Goal: Task Accomplishment & Management: Use online tool/utility

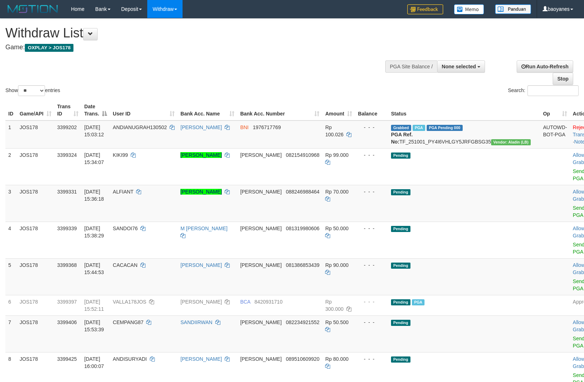
select select
select select "**"
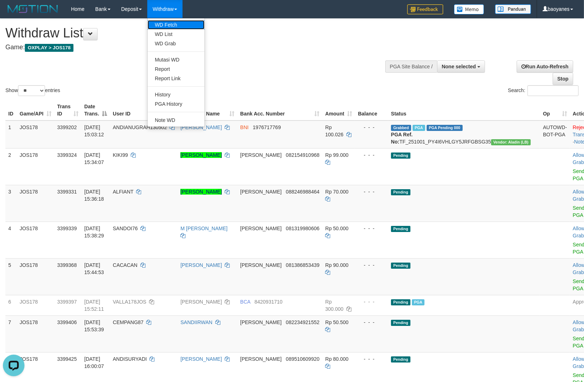
click at [172, 21] on link "WD Fetch" at bounding box center [176, 24] width 57 height 9
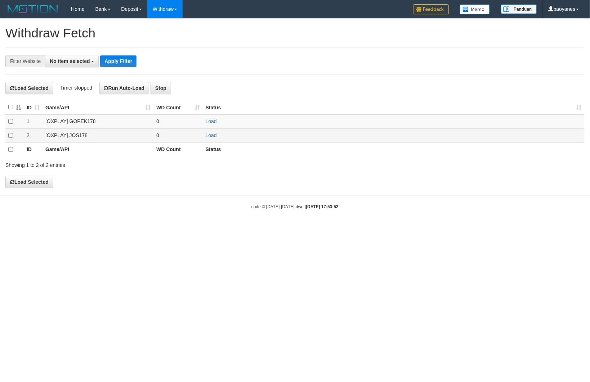
click at [79, 138] on td "[OXPLAY] JOS178" at bounding box center [97, 136] width 111 height 14
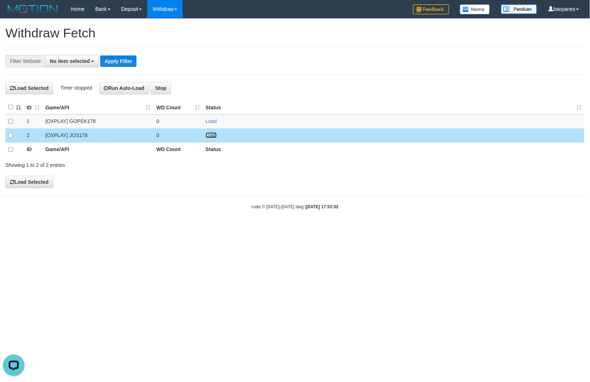
click at [212, 134] on link "Load" at bounding box center [211, 136] width 11 height 6
click at [88, 63] on span "No item selected" at bounding box center [70, 61] width 40 height 6
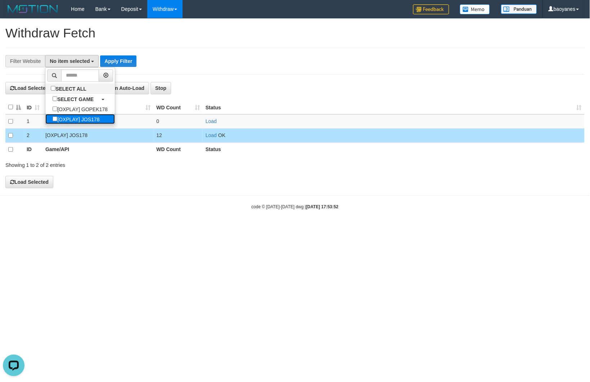
click at [99, 117] on label "[OXPLAY] JOS178" at bounding box center [75, 119] width 61 height 10
select select "****"
click at [131, 59] on button "Apply Filter" at bounding box center [122, 61] width 36 height 12
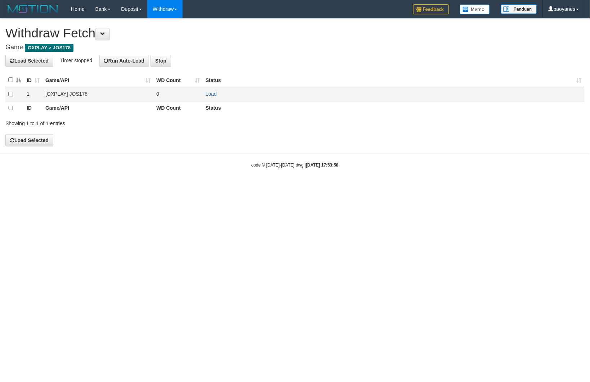
click at [73, 93] on td "[OXPLAY] JOS178" at bounding box center [97, 94] width 111 height 14
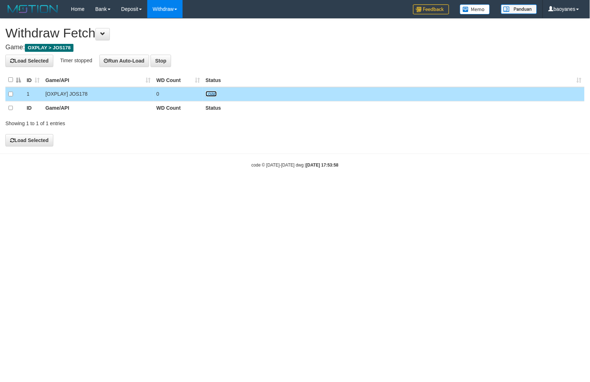
click at [212, 95] on link "Load" at bounding box center [211, 94] width 11 height 6
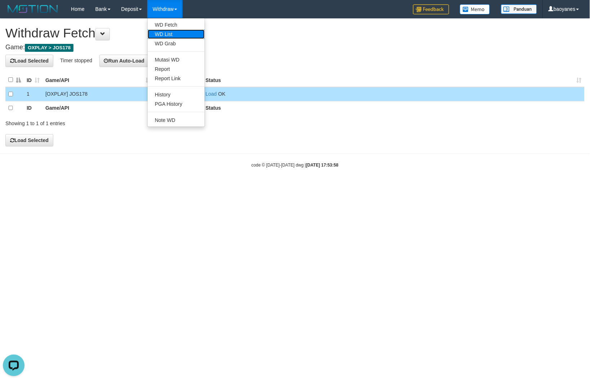
click at [173, 35] on link "WD List" at bounding box center [176, 34] width 57 height 9
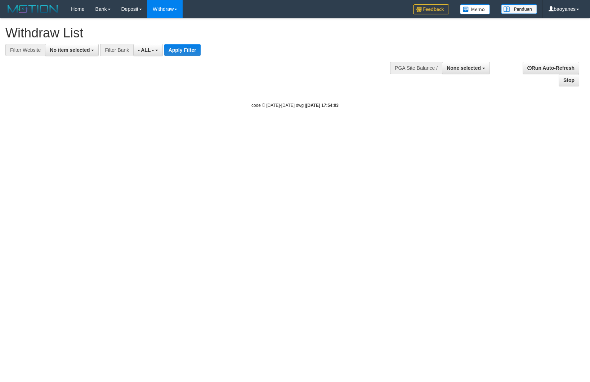
select select
click at [80, 48] on span "No item selected" at bounding box center [70, 50] width 40 height 6
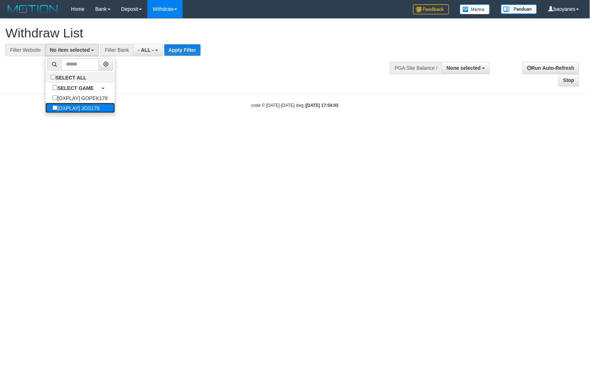
click at [96, 105] on label "[OXPLAY] JOS178" at bounding box center [75, 108] width 61 height 10
select select "****"
click at [183, 53] on button "Apply Filter" at bounding box center [185, 50] width 36 height 12
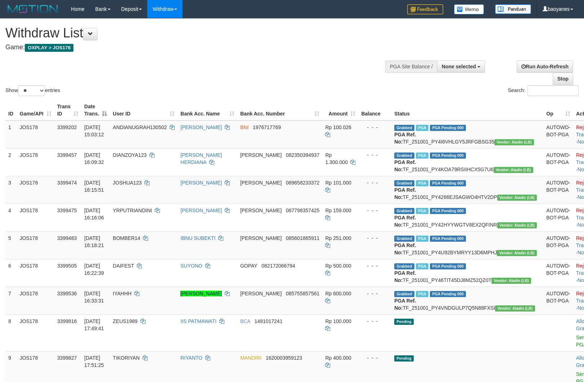
select select
select select "**"
click at [464, 142] on td "Grabbed PGA PGA Pending 000 PGA Ref. No: TF_251001_PY4I6VHLGY5JRFGBSG35 Vendor:…" at bounding box center [467, 135] width 152 height 28
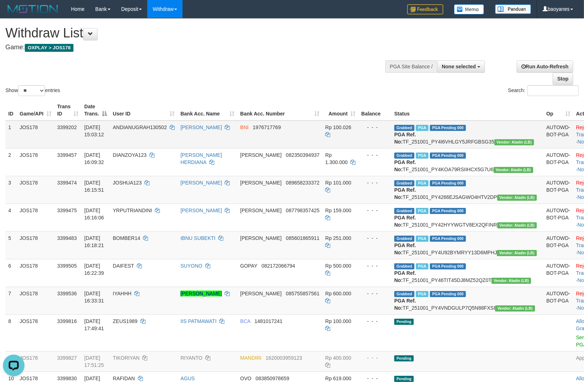
click at [469, 139] on td "Grabbed PGA PGA Pending 000 PGA Ref. No: TF_251001_PY4I6VHLGY5JRFGBSG35 Vendor:…" at bounding box center [467, 135] width 152 height 28
copy td "TF_251001_PY4I6VHLGY5JRFGBSG35"
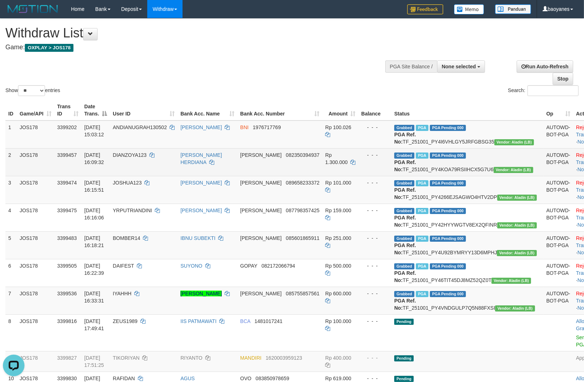
click at [477, 175] on td "Grabbed PGA PGA Pending 000 PGA Ref. No: TF_251001_PY4KOA79RSIIHCX5G7U6 Vendor:…" at bounding box center [467, 162] width 152 height 28
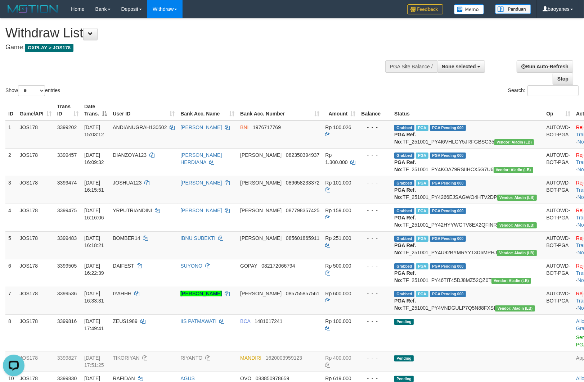
copy td "TF_251001_PY4KOA79RSIIHCX5G7U6"
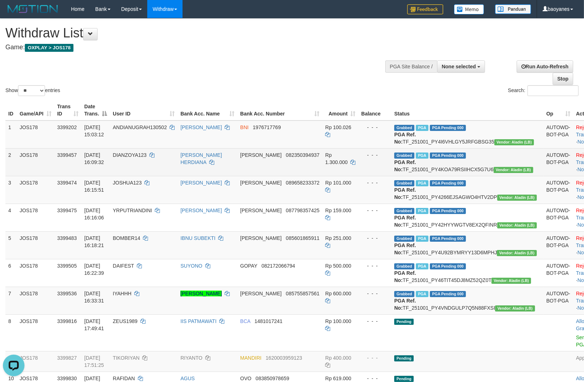
click at [151, 171] on td "DIANZOYA123" at bounding box center [144, 162] width 68 height 28
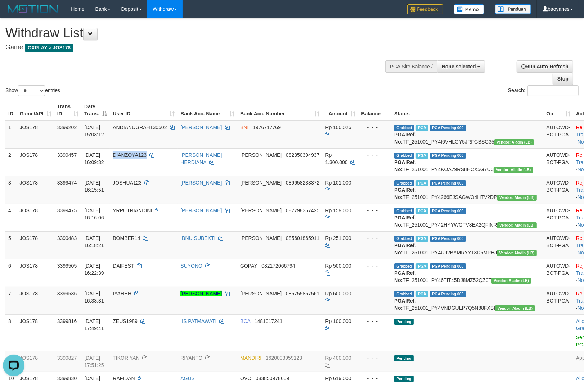
copy span "DIANZOYA123"
click at [467, 204] on td "Grabbed PGA PGA Pending 000 PGA Ref. No: TF_251001_PY4266EJSAGWO4HTV2DP Vendor:…" at bounding box center [467, 190] width 152 height 28
copy td "TF_251001_PY4266EJSAGWO4HTV2DP"
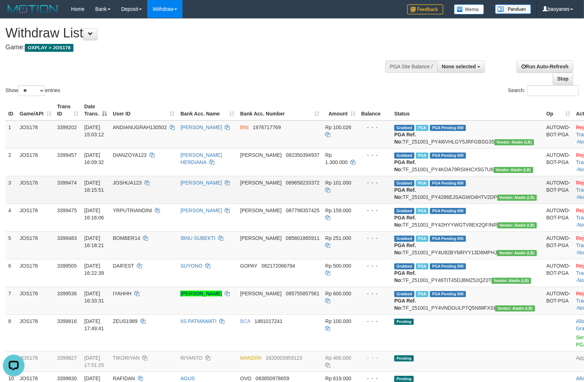
click at [150, 204] on td "JOSHUA123" at bounding box center [144, 190] width 68 height 28
copy span "JOSHUA123"
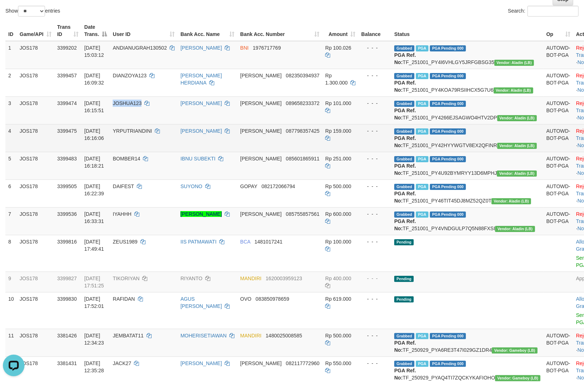
scroll to position [80, 0]
click at [463, 152] on td "Grabbed PGA PGA Pending 000 PGA Ref. No: TF_251001_PY42HYYWGTV8EX2QFINR Vendor:…" at bounding box center [467, 138] width 152 height 28
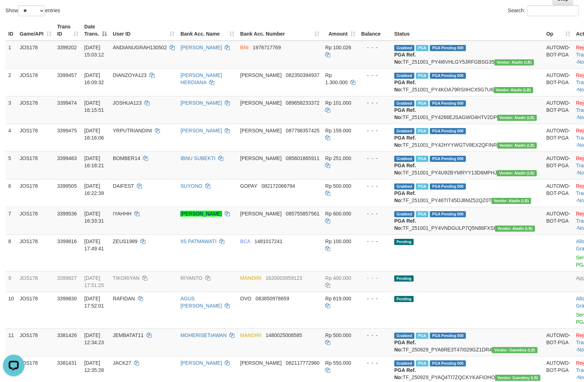
copy td "TF_251001_PY42HYYWGTV8EX2QFINR"
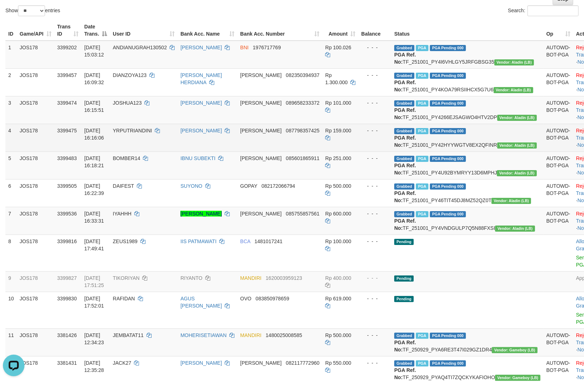
click at [144, 152] on td "YRPUTRIANDINI" at bounding box center [144, 138] width 68 height 28
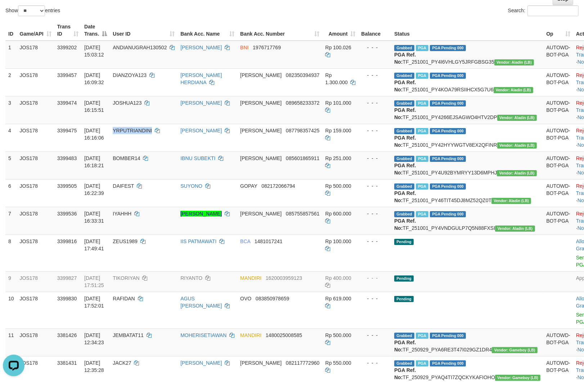
copy span "YRPUTRIANDINI"
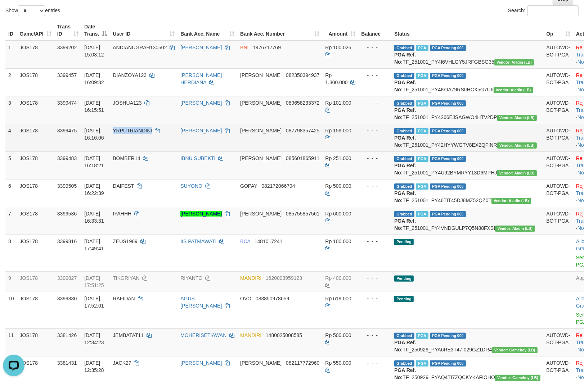
scroll to position [120, 0]
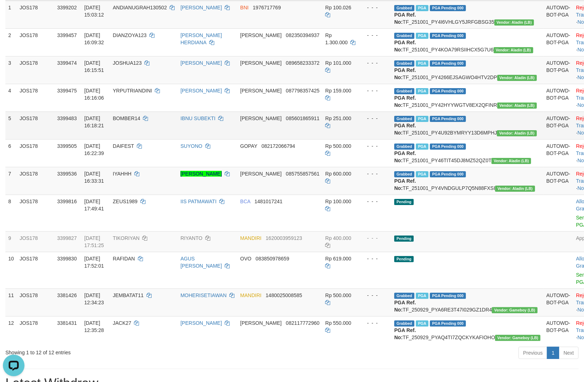
click at [454, 139] on td "Grabbed PGA PGA Pending 000 PGA Ref. No: TF_251001_PY4U92BYMRYY13D6MPHJ Vendor:…" at bounding box center [467, 126] width 152 height 28
copy td "TF_251001_PY4U92BYMRYY13D6MPHJ"
click at [150, 139] on td "BOMBER14" at bounding box center [144, 126] width 68 height 28
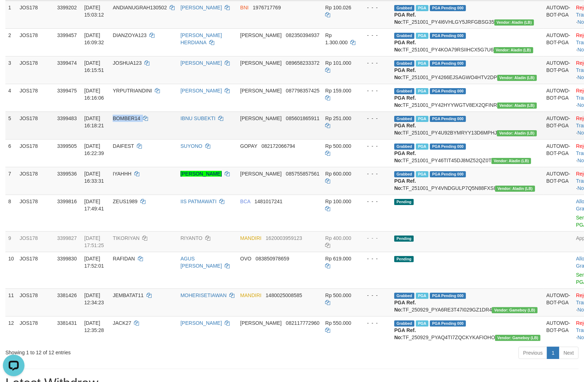
click at [150, 139] on td "BOMBER14" at bounding box center [144, 126] width 68 height 28
copy span "BOMBER14"
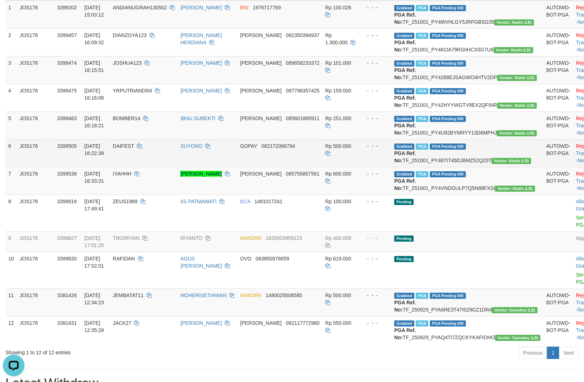
click at [470, 167] on td "Grabbed PGA PGA Pending 000 PGA Ref. No: TF_251001_PY46TIT45DJ8MZ52QZ0T Vendor:…" at bounding box center [467, 153] width 152 height 28
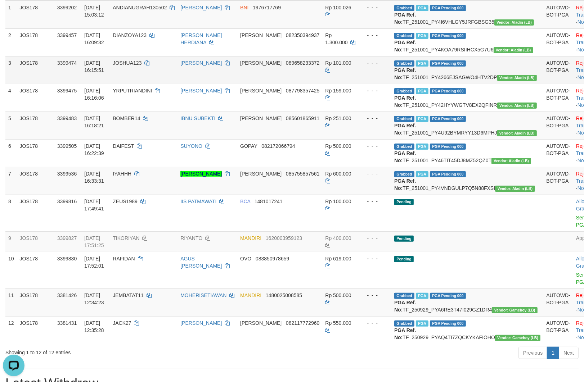
copy td "TF_251001_PY46TIT45DJ8MZ52QZ0T"
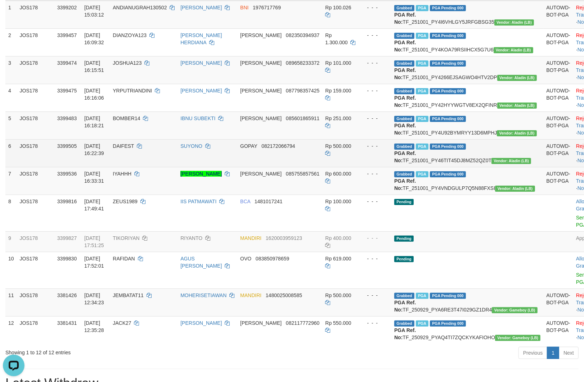
click at [148, 167] on td "DAIFEST" at bounding box center [144, 153] width 68 height 28
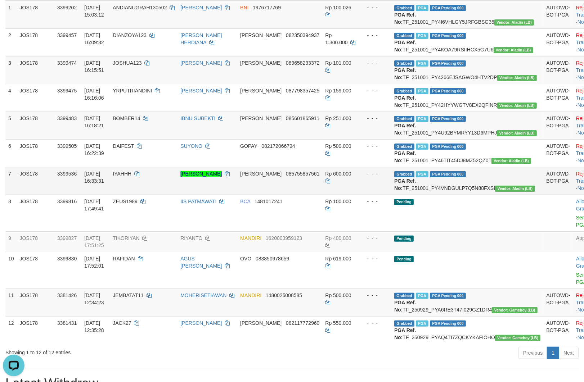
click at [473, 195] on td "Grabbed PGA PGA Pending 000 PGA Ref. No: TF_251001_PY4VNDGULP7Q5N88FXSI Vendor:…" at bounding box center [467, 181] width 152 height 28
click at [471, 195] on td "Grabbed PGA PGA Pending 000 PGA Ref. No: TF_251001_PY4VNDGULP7Q5N88FXSI Vendor:…" at bounding box center [467, 181] width 152 height 28
click at [150, 195] on td "IYAHHH" at bounding box center [144, 181] width 68 height 28
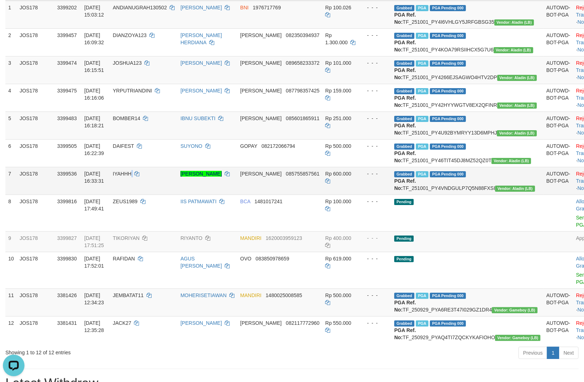
click at [150, 195] on td "IYAHHH" at bounding box center [144, 181] width 68 height 28
click at [142, 195] on td "IYAHHH" at bounding box center [144, 181] width 68 height 28
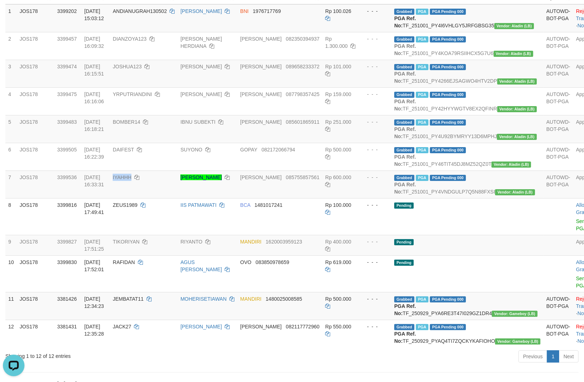
scroll to position [0, 0]
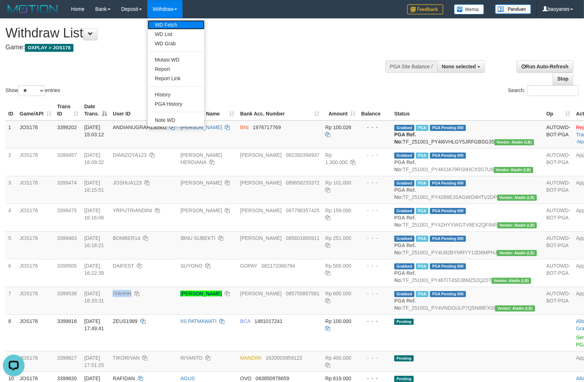
click at [172, 26] on link "WD Fetch" at bounding box center [176, 24] width 57 height 9
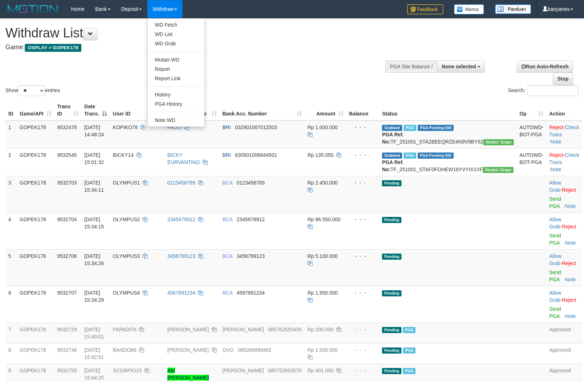
select select
select select "**"
click at [167, 22] on link "WD Fetch" at bounding box center [176, 24] width 57 height 9
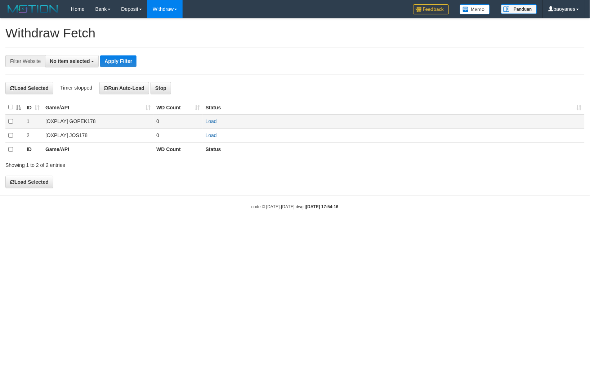
click at [79, 120] on td "[OXPLAY] GOPEK178" at bounding box center [97, 122] width 111 height 14
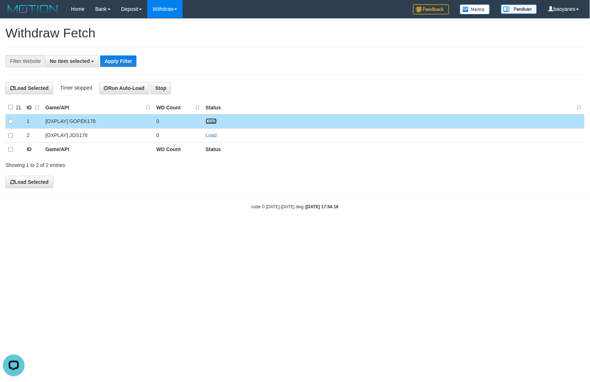
click at [211, 122] on link "Load" at bounding box center [211, 121] width 11 height 6
click at [77, 55] on button "No item selected" at bounding box center [72, 61] width 54 height 12
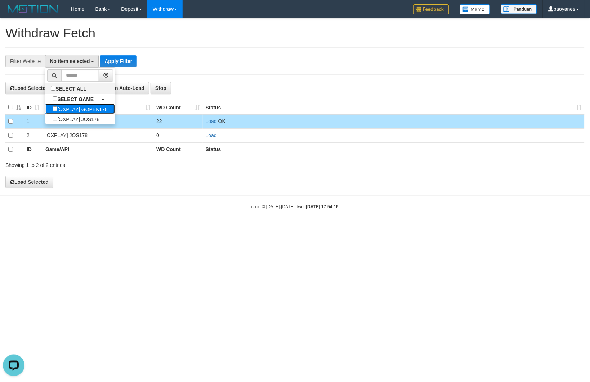
click at [99, 112] on label "[OXPLAY] GOPEK178" at bounding box center [80, 109] width 70 height 10
select select "***"
click at [129, 59] on button "Apply Filter" at bounding box center [130, 61] width 36 height 12
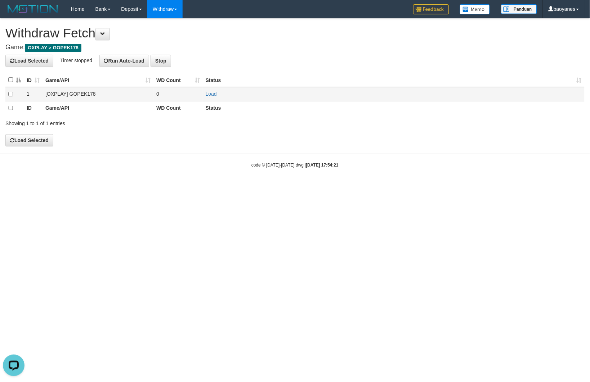
click at [74, 91] on td "[OXPLAY] GOPEK178" at bounding box center [97, 94] width 111 height 14
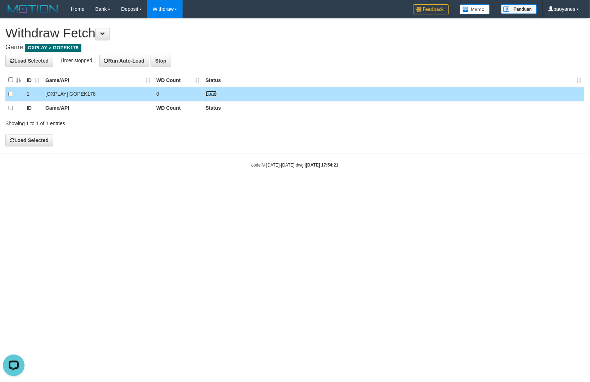
click at [213, 93] on link "Load" at bounding box center [211, 94] width 11 height 6
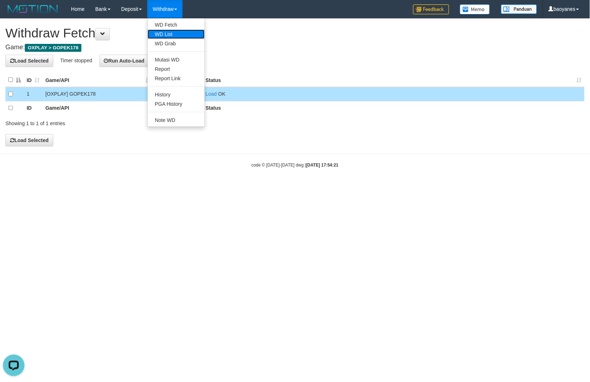
click at [170, 33] on link "WD List" at bounding box center [176, 34] width 57 height 9
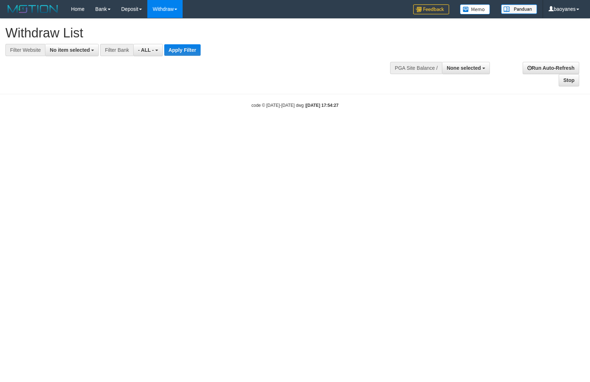
select select
click at [90, 48] on button "No item selected" at bounding box center [72, 50] width 54 height 12
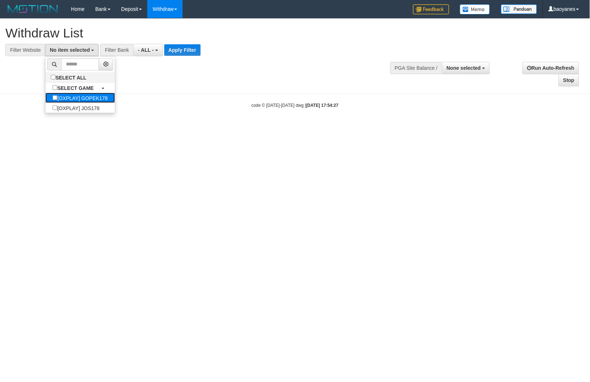
click at [109, 101] on label "[OXPLAY] GOPEK178" at bounding box center [80, 98] width 70 height 10
select select "***"
click at [193, 53] on button "Apply Filter" at bounding box center [194, 50] width 36 height 12
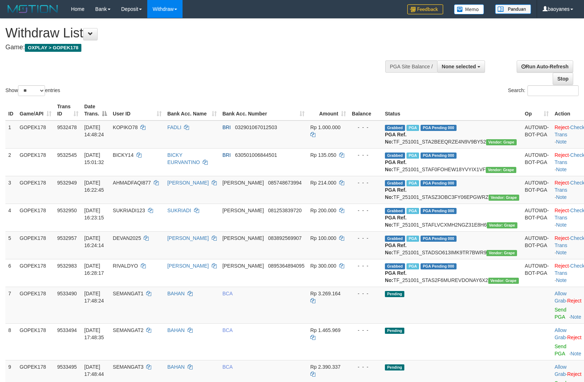
select select
select select "**"
click at [468, 142] on td "Grabbed PGA PGA Pending 000 {"status":"000","data":{"unique_id":"805-9532478-20…" at bounding box center [452, 135] width 140 height 28
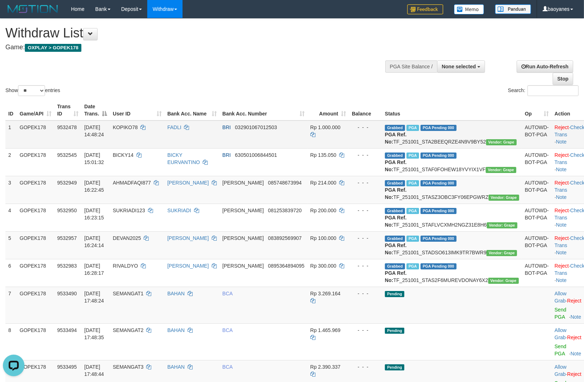
copy td "TF_251001_STA2BEEQRZE4N9V9BY52"
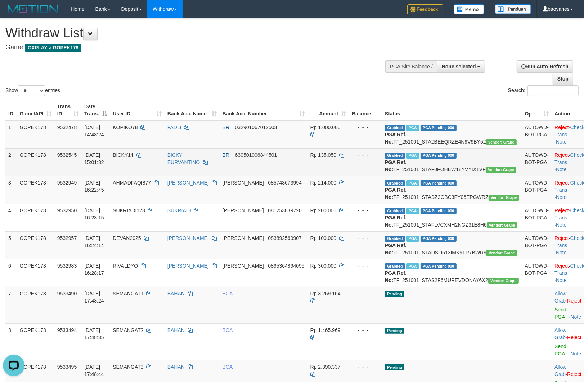
click at [466, 172] on td "Grabbed PGA PGA Pending 000 {"status":"000","data":{"unique_id":"805-9532545-20…" at bounding box center [452, 162] width 140 height 28
click at [469, 176] on td "Grabbed PGA PGA Pending 000 {"status":"000","data":{"unique_id":"805-9532545-20…" at bounding box center [452, 162] width 140 height 28
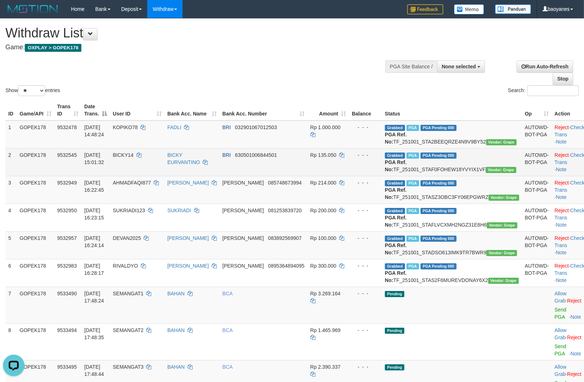
copy td "TF_251001_STAF0FOHEW18YVYIX1VF"
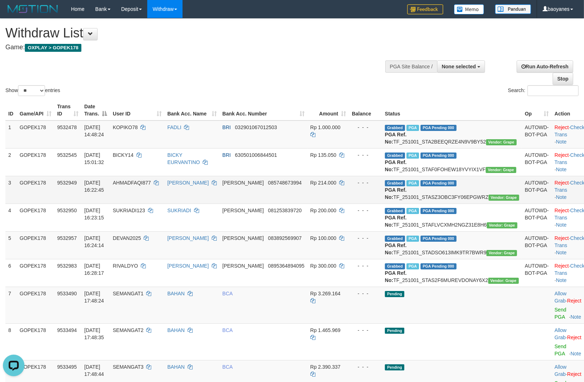
click at [472, 204] on td "Grabbed PGA PGA Pending 000 {"status":"000","data":{"unique_id":"805-9532949-20…" at bounding box center [452, 190] width 140 height 28
copy td "TF_251001_STASZ3OBC3FY06EPGWRZ"
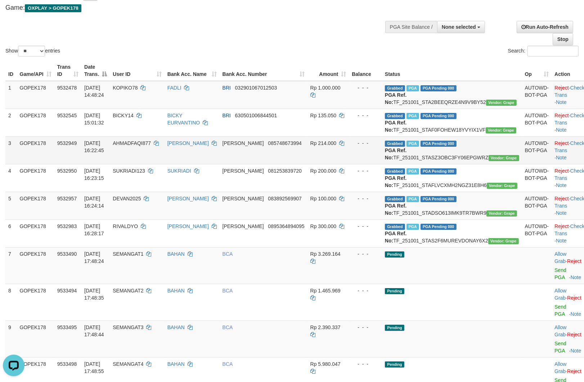
scroll to position [40, 0]
click at [164, 164] on td "AHMADFAQI877" at bounding box center [137, 150] width 54 height 28
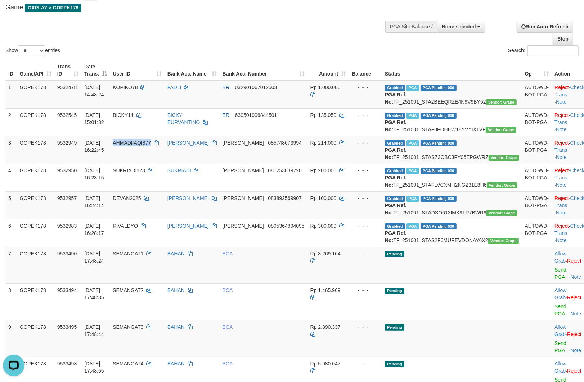
copy span "AHMADFAQI877"
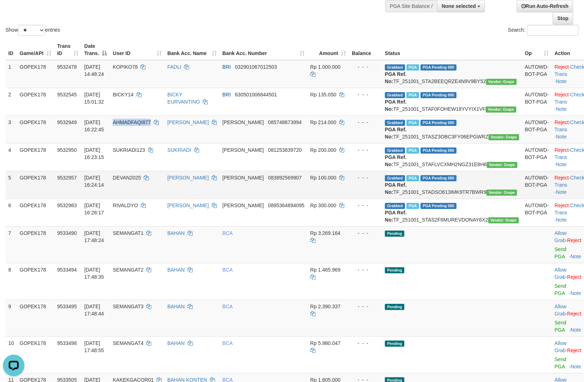
scroll to position [80, 0]
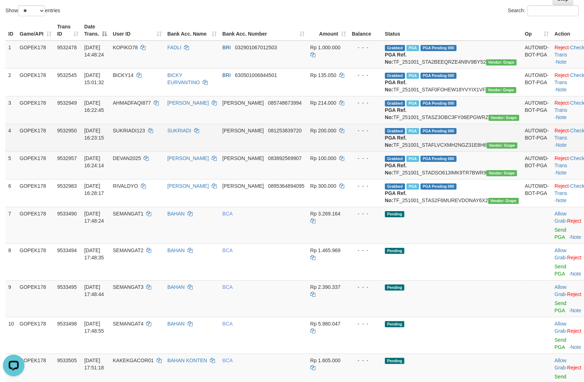
click at [448, 152] on td "Grabbed PGA PGA Pending 000 {"status":"000","data":{"unique_id":"805-9532950-20…" at bounding box center [452, 138] width 140 height 28
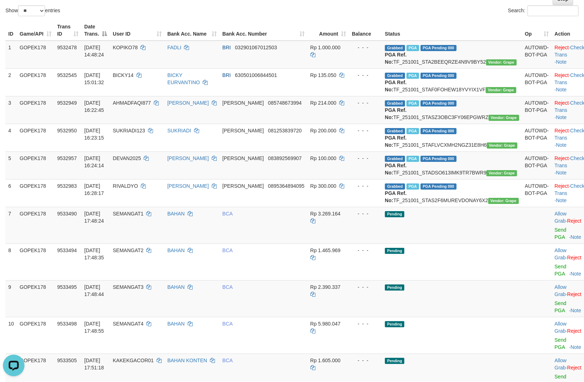
copy td "TF_251001_STAFLVCXMH2NGZ31E8H6"
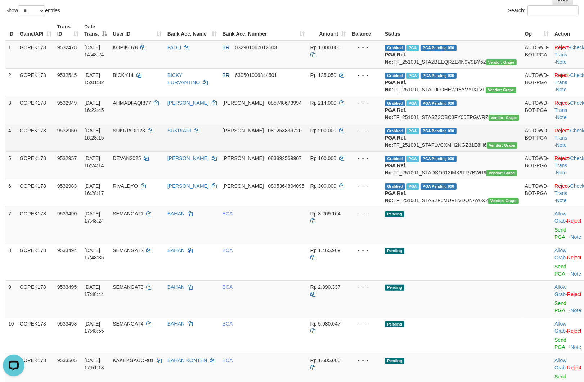
click at [153, 152] on td "SUKRIADI123" at bounding box center [137, 138] width 54 height 28
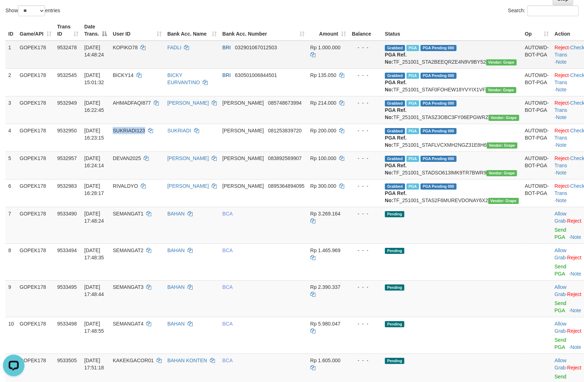
copy span "SUKRIADI123"
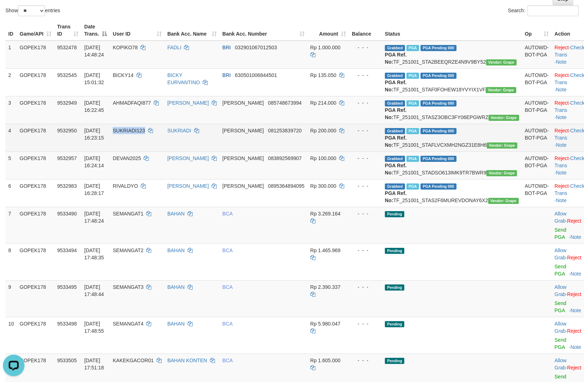
scroll to position [120, 0]
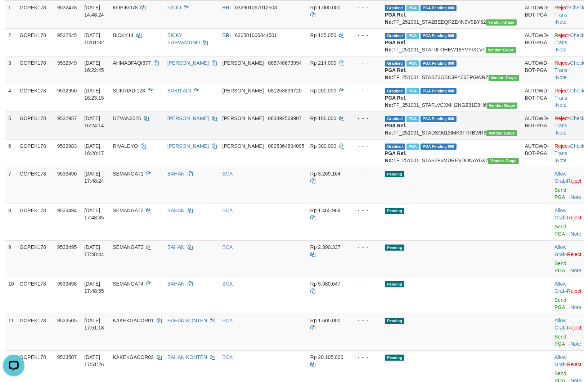
click at [460, 139] on td "Grabbed PGA PGA Pending 000 {"status":"000","data":{"unique_id":"805-9532957-20…" at bounding box center [452, 126] width 140 height 28
click at [461, 139] on td "Grabbed PGA PGA Pending 000 {"status":"000","data":{"unique_id":"805-9532957-20…" at bounding box center [452, 126] width 140 height 28
copy td "TF_251001_STADSO613IMK9TR7BWR9"
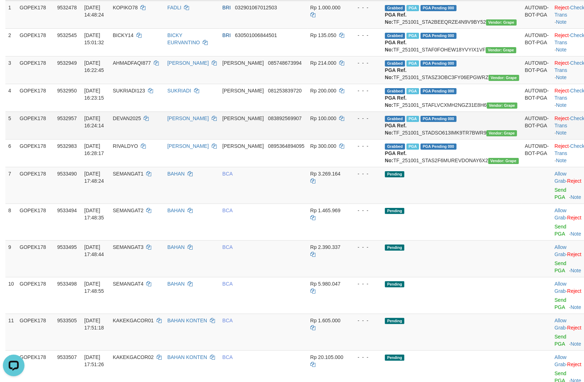
click at [157, 139] on td "DEVAN2025" at bounding box center [137, 126] width 54 height 28
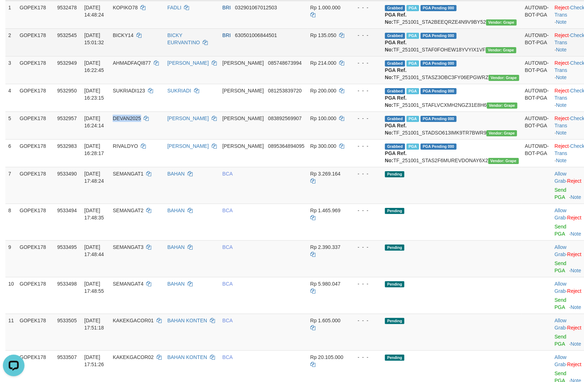
copy span "DEVAN2025"
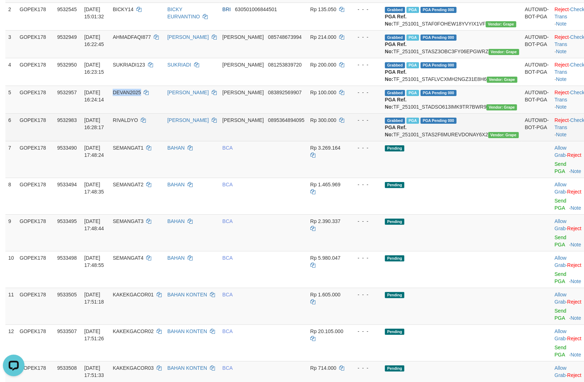
scroll to position [160, 0]
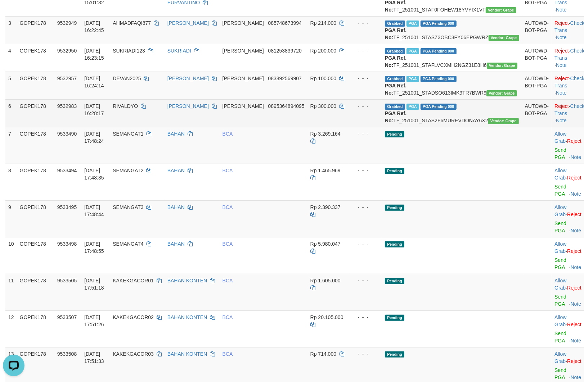
click at [463, 127] on td "Grabbed PGA PGA Pending 000 {"status":"000","data":{"unique_id":"805-9532983-20…" at bounding box center [452, 113] width 140 height 28
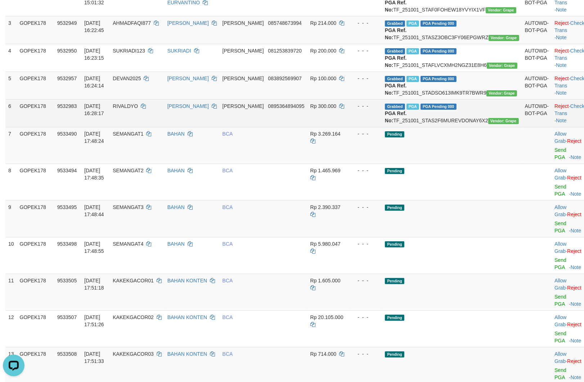
click at [463, 127] on td "Grabbed PGA PGA Pending 000 {"status":"000","data":{"unique_id":"805-9532983-20…" at bounding box center [452, 113] width 140 height 28
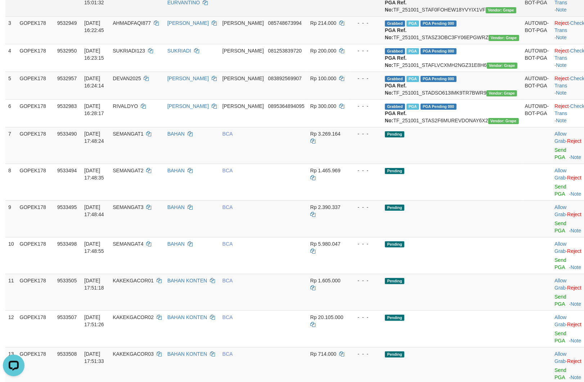
copy td "TF_251001_STAS2F6MUREVDONAY6X2"
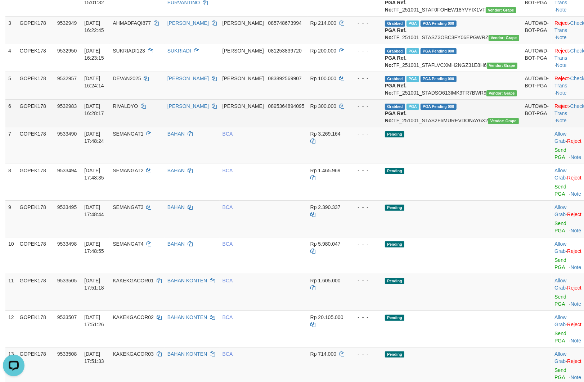
click at [154, 127] on td "RIVALDYO" at bounding box center [137, 113] width 54 height 28
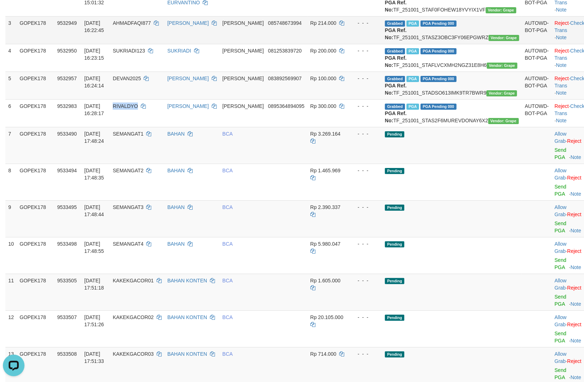
copy span "RIVALDYO"
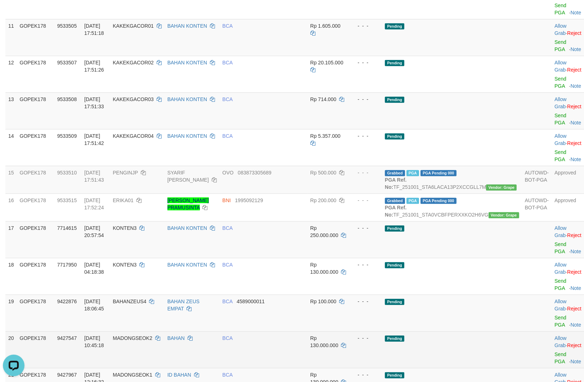
scroll to position [400, 0]
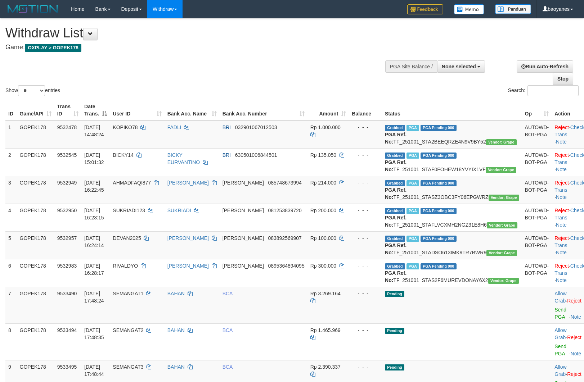
select select
select select "**"
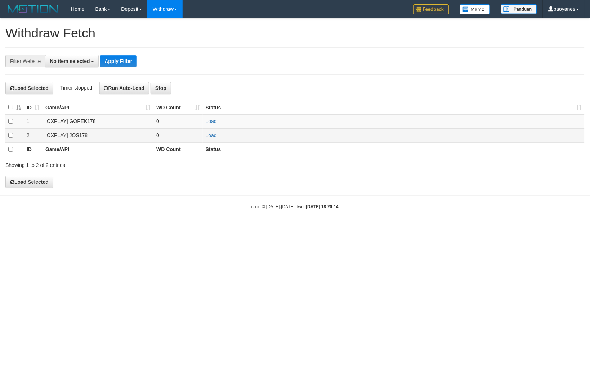
click at [77, 136] on td "[OXPLAY] JOS178" at bounding box center [97, 136] width 111 height 14
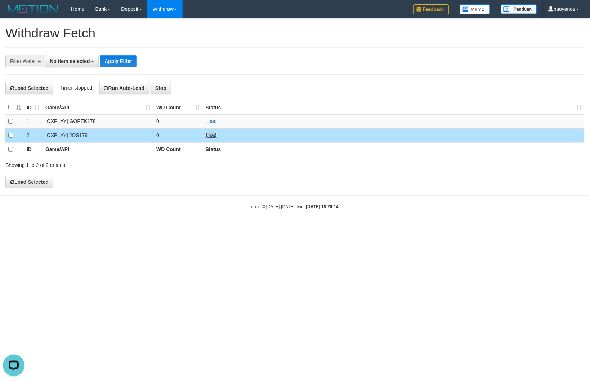
click at [213, 135] on link "Load" at bounding box center [211, 136] width 11 height 6
click at [73, 62] on span "No item selected" at bounding box center [70, 61] width 40 height 6
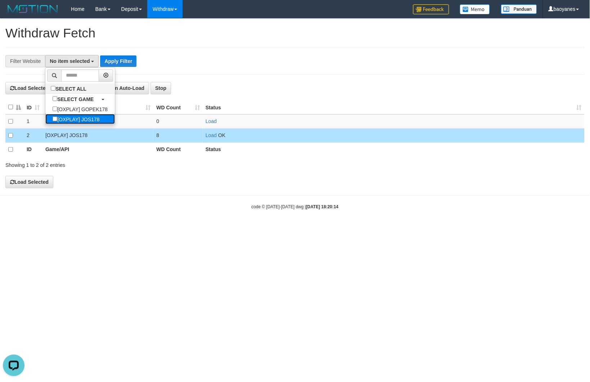
click at [90, 120] on label "[OXPLAY] JOS178" at bounding box center [75, 119] width 61 height 10
select select "****"
click at [129, 60] on button "Apply Filter" at bounding box center [122, 61] width 36 height 12
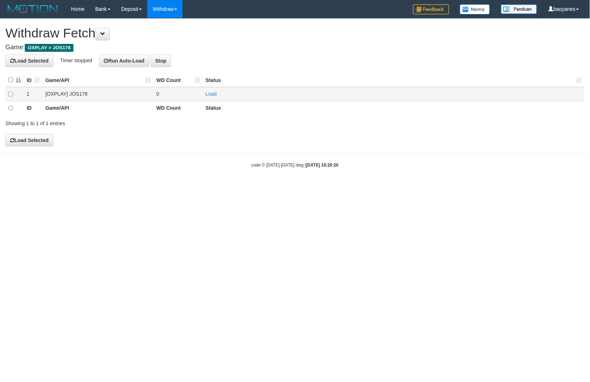
click at [81, 94] on td "[OXPLAY] JOS178" at bounding box center [97, 94] width 111 height 14
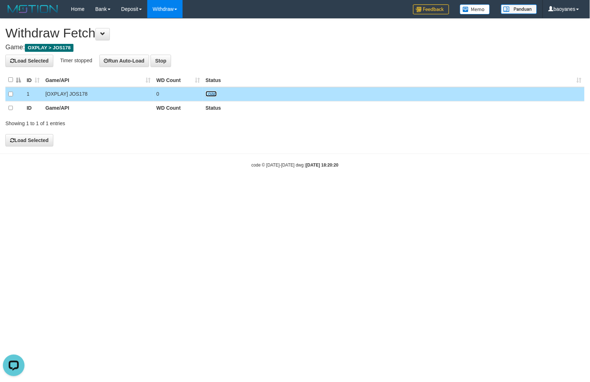
click at [210, 94] on link "Load" at bounding box center [211, 94] width 11 height 6
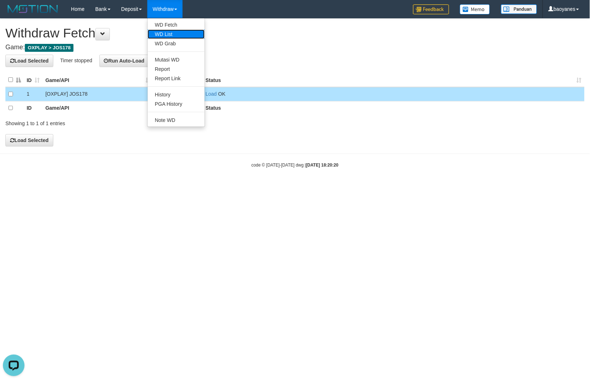
click at [166, 34] on link "WD List" at bounding box center [176, 34] width 57 height 9
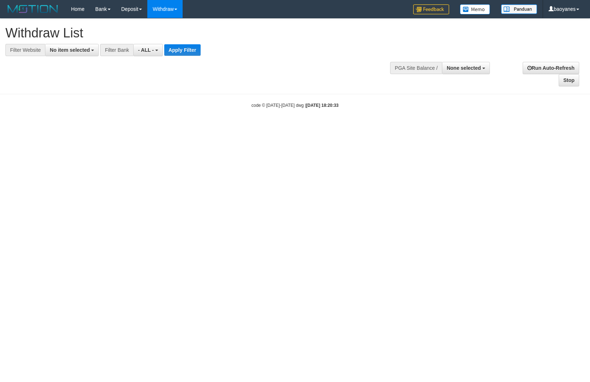
select select
click at [81, 51] on span "No item selected" at bounding box center [70, 50] width 40 height 6
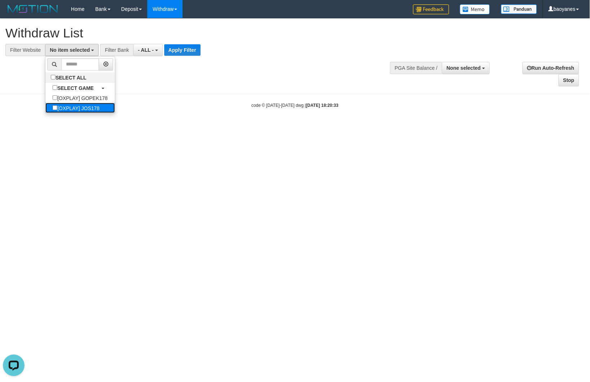
click at [88, 111] on label "[OXPLAY] JOS178" at bounding box center [75, 108] width 61 height 10
select select "****"
click at [189, 53] on button "Apply Filter" at bounding box center [185, 50] width 36 height 12
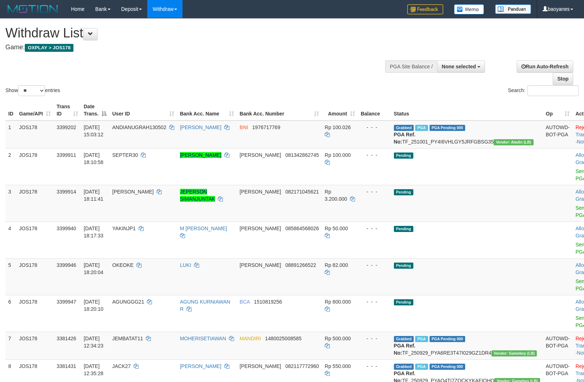
select select
select select "**"
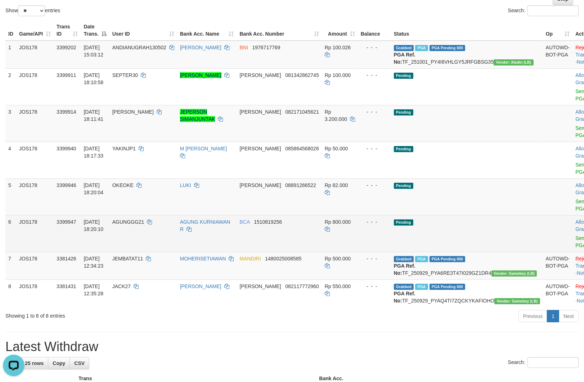
scroll to position [40, 0]
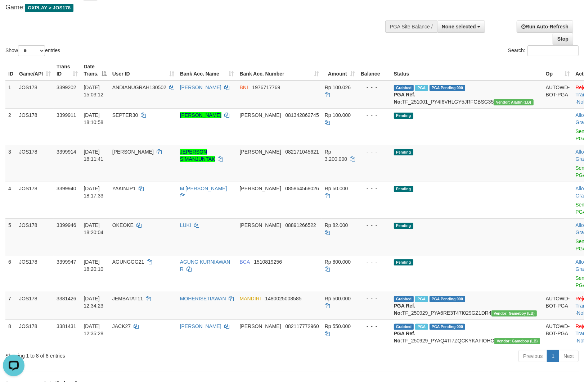
click at [274, 26] on div "Show ** ** ** *** entries Search:" at bounding box center [292, 18] width 584 height 79
